Goal: Check status: Check status

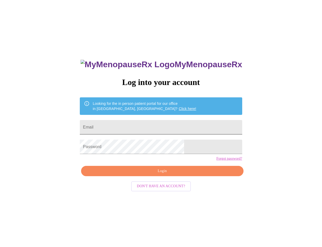
click at [146, 126] on input "Email" at bounding box center [161, 127] width 162 height 14
type input "[EMAIL_ADDRESS][DOMAIN_NAME]"
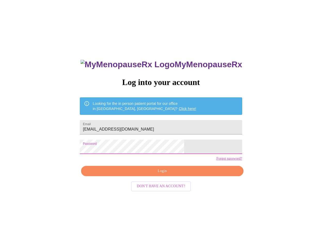
click at [154, 175] on span "Login" at bounding box center [162, 171] width 150 height 6
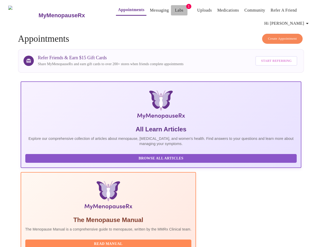
click at [175, 10] on link "Labs" at bounding box center [179, 10] width 9 height 7
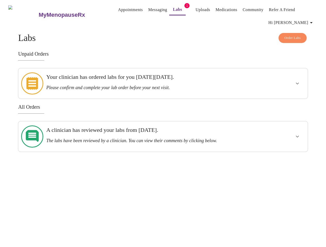
click at [189, 82] on div "Your clinician has ordered labs for you [DATE][DATE]. Please confirm and comple…" at bounding box center [148, 82] width 205 height 17
click at [302, 80] on button "show more" at bounding box center [297, 83] width 12 height 12
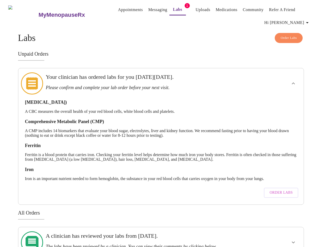
click at [148, 8] on link "Messaging" at bounding box center [157, 9] width 19 height 7
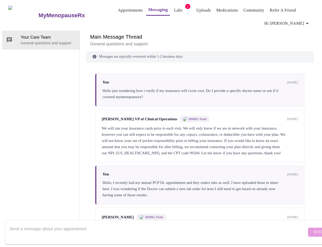
click at [174, 11] on link "Labs" at bounding box center [178, 10] width 9 height 7
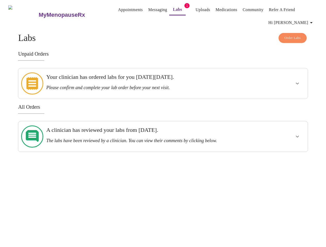
click at [278, 84] on div at bounding box center [281, 83] width 47 height 26
click at [297, 85] on button "show more" at bounding box center [297, 83] width 12 height 12
